Goal: Transaction & Acquisition: Purchase product/service

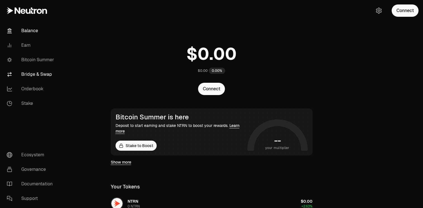
click at [36, 76] on link "Bridge & Swap" at bounding box center [31, 74] width 58 height 15
click at [406, 11] on button "Connect" at bounding box center [405, 10] width 27 height 12
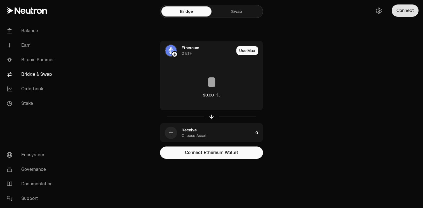
click at [392, 10] on button "Connect" at bounding box center [405, 10] width 27 height 12
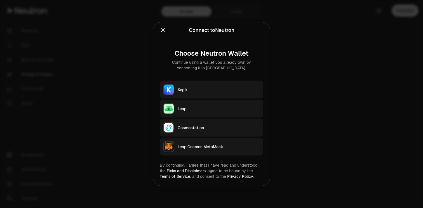
click at [219, 92] on div "Keplr" at bounding box center [219, 90] width 82 height 6
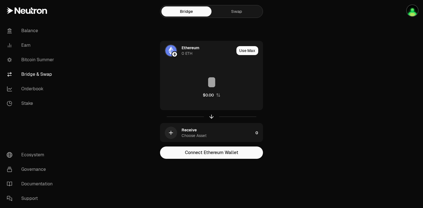
click at [186, 12] on link "Bridge" at bounding box center [186, 11] width 50 height 10
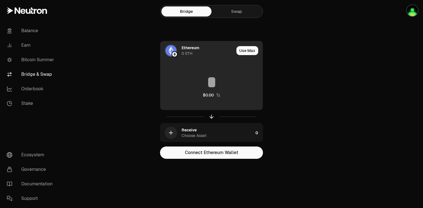
click at [209, 82] on input at bounding box center [211, 82] width 102 height 17
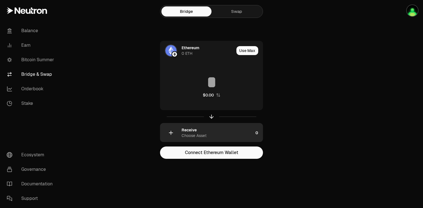
click at [205, 130] on div "Receive Choose Asset" at bounding box center [218, 132] width 72 height 11
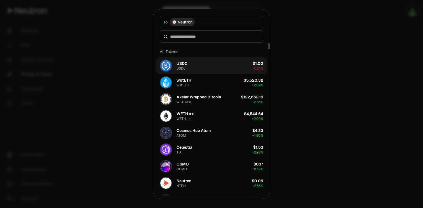
click at [188, 69] on button "USDC USDC $1.00 -0.01%" at bounding box center [211, 65] width 110 height 17
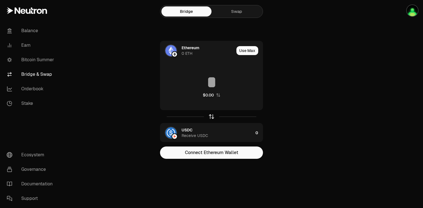
click at [211, 117] on icon "button" at bounding box center [211, 117] width 6 height 6
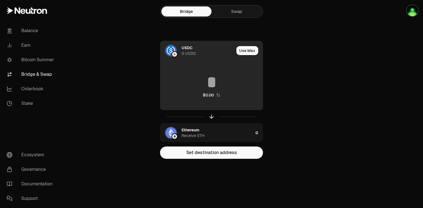
click at [177, 53] on img at bounding box center [174, 54] width 5 height 5
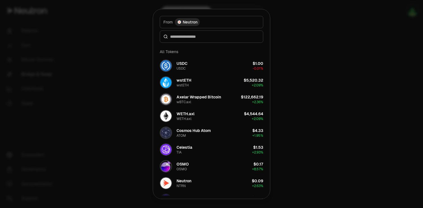
click at [194, 24] on span "Neutron" at bounding box center [190, 22] width 15 height 6
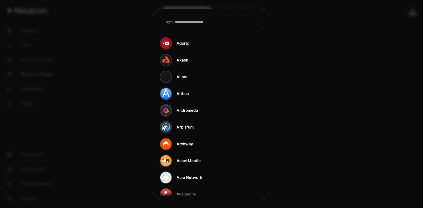
click at [191, 25] on div "From" at bounding box center [212, 22] width 104 height 12
click at [172, 22] on span "From" at bounding box center [167, 22] width 9 height 6
click at [118, 109] on div at bounding box center [211, 104] width 423 height 208
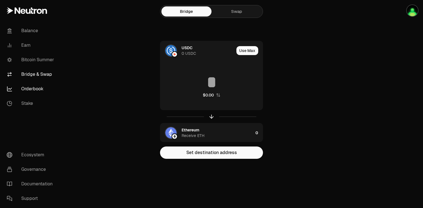
click at [30, 94] on link "Orderbook" at bounding box center [31, 89] width 58 height 15
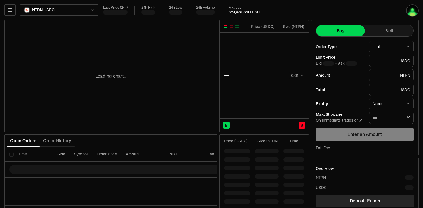
type input "********"
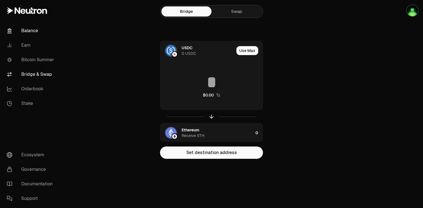
click at [25, 26] on link "Balance" at bounding box center [31, 31] width 58 height 15
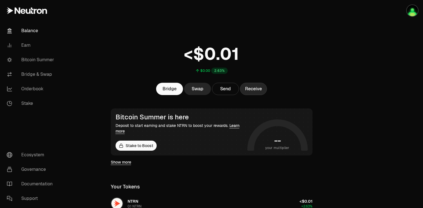
click at [249, 88] on button "Receive" at bounding box center [253, 89] width 27 height 12
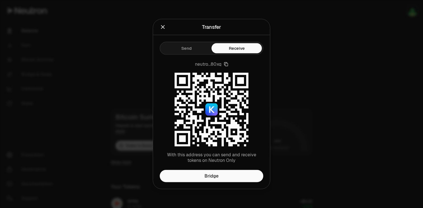
click at [198, 51] on button "Send" at bounding box center [186, 48] width 50 height 10
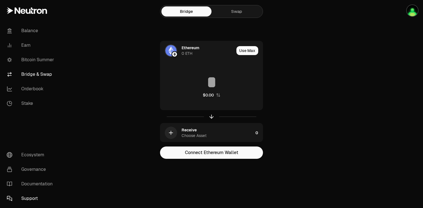
click at [32, 196] on link "Support" at bounding box center [31, 198] width 58 height 15
